Goal: Task Accomplishment & Management: Use online tool/utility

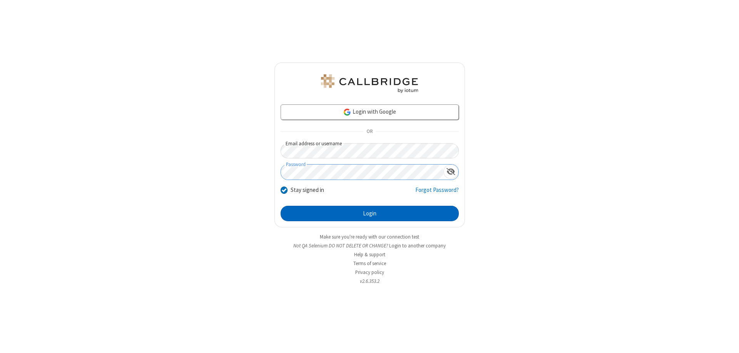
click at [369, 213] on button "Login" at bounding box center [370, 213] width 178 height 15
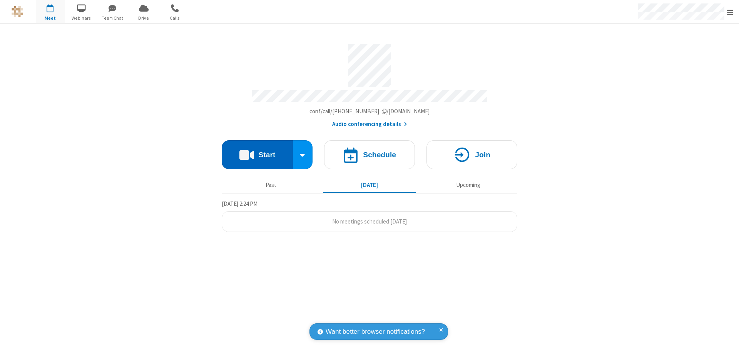
click at [257, 151] on button "Start" at bounding box center [257, 154] width 71 height 29
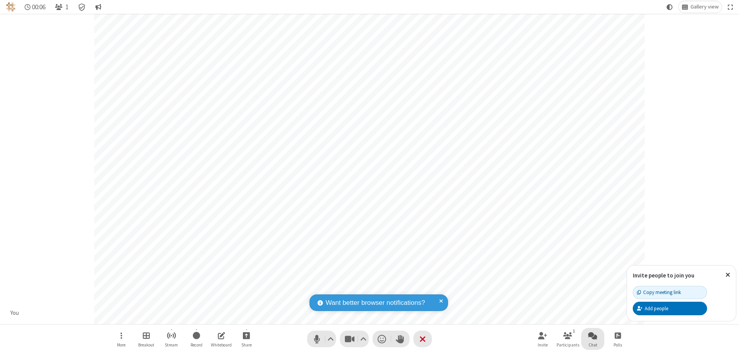
click at [593, 335] on span "Open chat" at bounding box center [592, 335] width 9 height 10
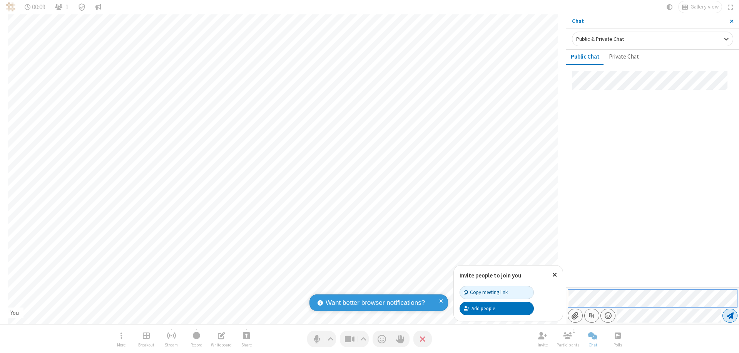
click at [730, 315] on span "Send message" at bounding box center [730, 315] width 7 height 8
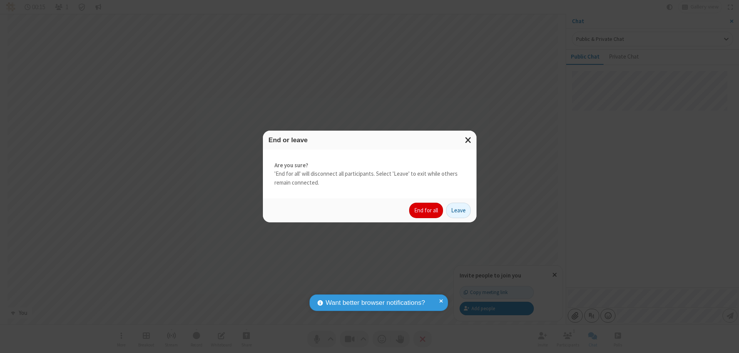
click at [426, 210] on button "End for all" at bounding box center [426, 209] width 34 height 15
